Goal: Entertainment & Leisure: Consume media (video, audio)

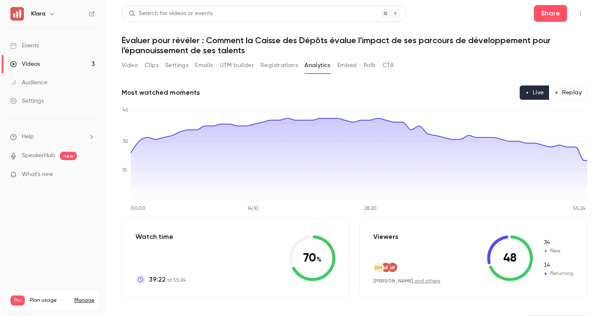
click at [57, 69] on link "Videos 3" at bounding box center [52, 64] width 105 height 18
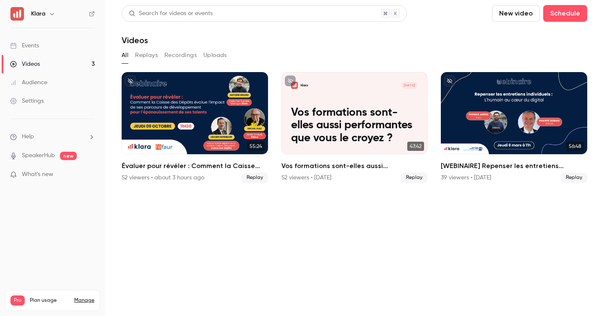
click at [54, 45] on link "Events" at bounding box center [52, 45] width 105 height 18
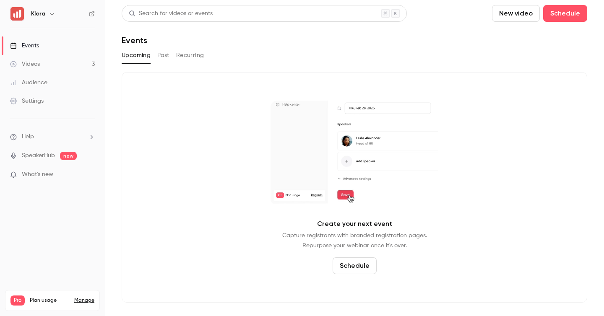
click at [61, 63] on link "Videos 3" at bounding box center [52, 64] width 105 height 18
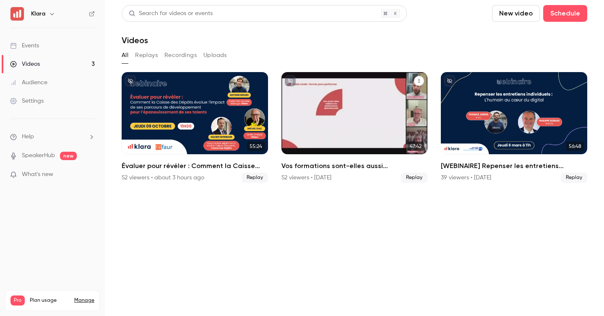
click at [327, 103] on div "Klara [DATE] Vos formations sont-elles aussi performantes que vous le croyez ?" at bounding box center [354, 113] width 146 height 82
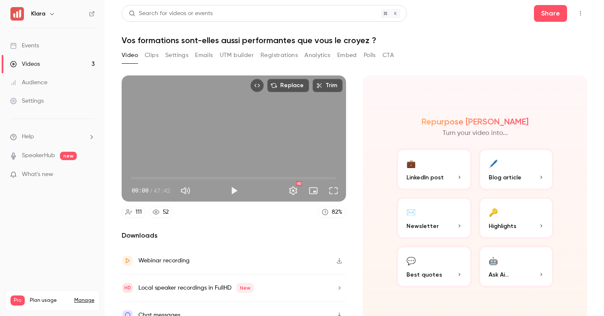
click at [201, 52] on button "Emails" at bounding box center [204, 55] width 18 height 13
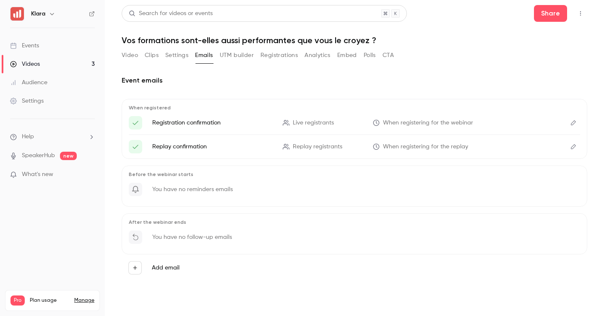
click at [155, 52] on button "Clips" at bounding box center [152, 55] width 14 height 13
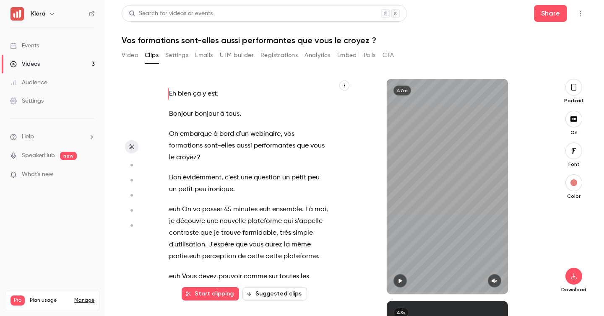
click at [137, 54] on button "Video" at bounding box center [130, 55] width 16 height 13
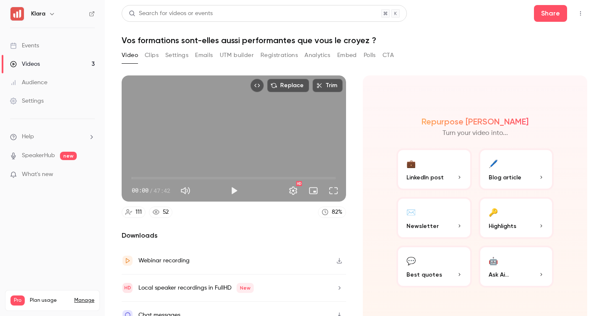
scroll to position [13, 0]
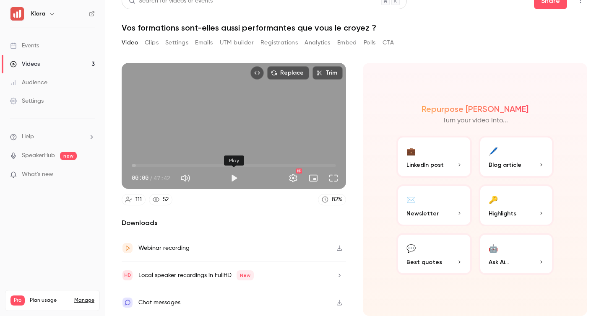
click at [231, 174] on button "Play" at bounding box center [233, 178] width 17 height 17
type input "***"
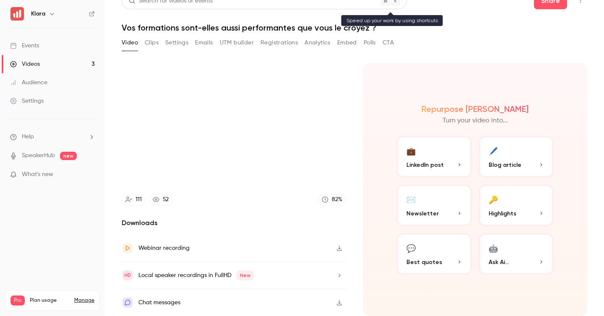
type input "***"
